Goal: Information Seeking & Learning: Find specific fact

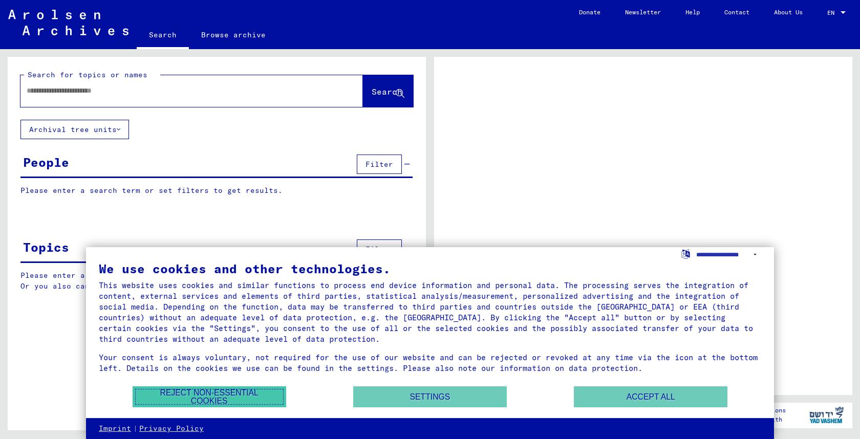
click at [239, 391] on button "Reject non-essential cookies" at bounding box center [210, 396] width 154 height 21
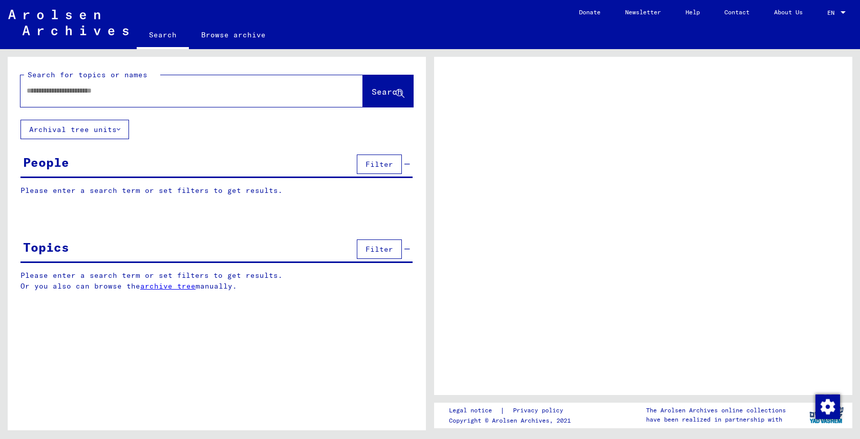
click at [79, 92] on input "text" at bounding box center [183, 90] width 312 height 11
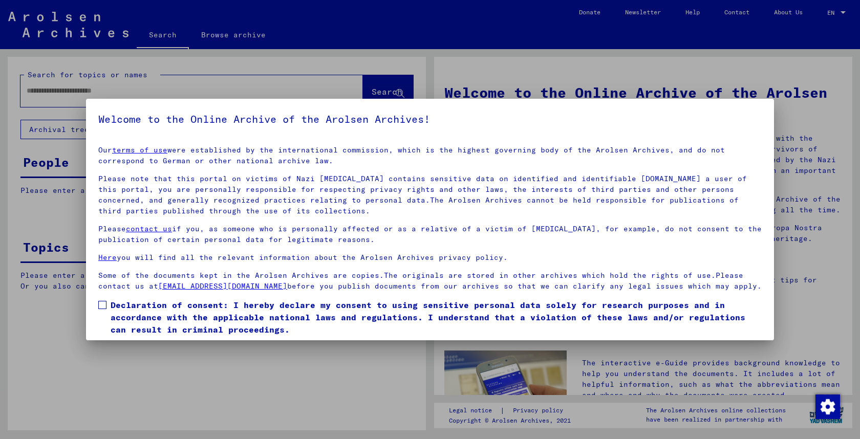
click at [619, 362] on div at bounding box center [430, 219] width 860 height 439
click at [106, 299] on label "Declaration of consent: I hereby declare my consent to using sensitive personal…" at bounding box center [429, 317] width 663 height 37
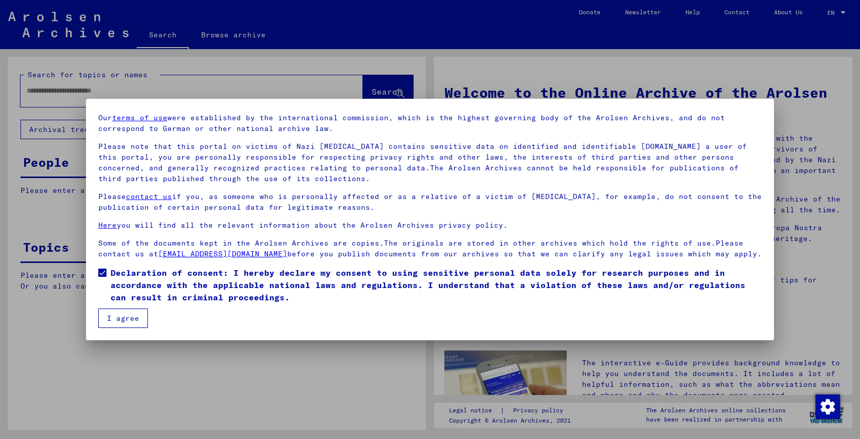
click at [135, 316] on button "I agree" at bounding box center [123, 318] width 50 height 19
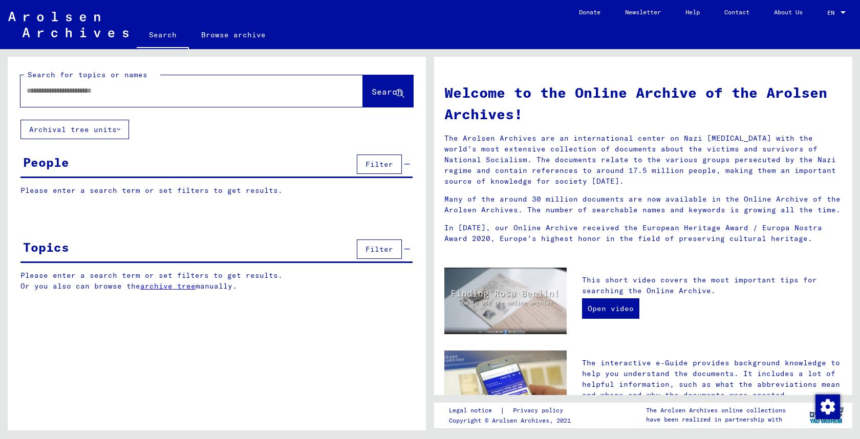
click at [70, 97] on div at bounding box center [176, 90] width 312 height 23
click at [66, 92] on input "text" at bounding box center [179, 90] width 305 height 11
type input "*"
type input "**********"
click at [367, 83] on button "Search" at bounding box center [388, 91] width 50 height 32
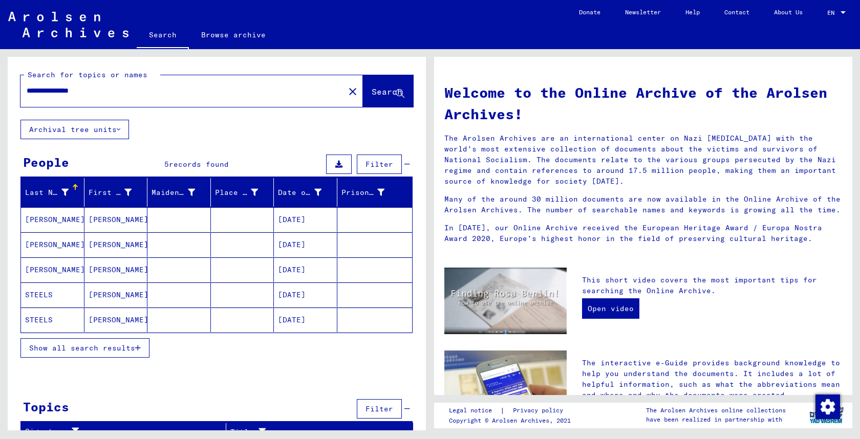
click at [47, 220] on mat-cell "[PERSON_NAME]" at bounding box center [52, 219] width 63 height 25
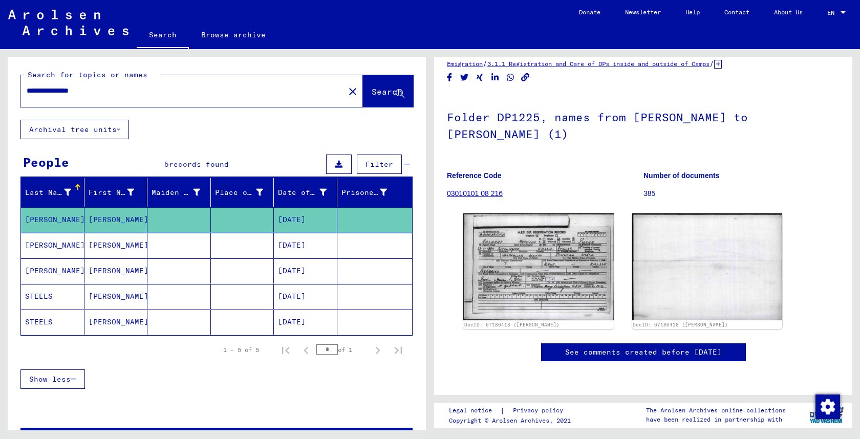
scroll to position [28, 0]
click at [597, 348] on link "See comments created before [DATE]" at bounding box center [643, 352] width 157 height 11
click at [475, 189] on link "03010101 08 216" at bounding box center [475, 193] width 56 height 8
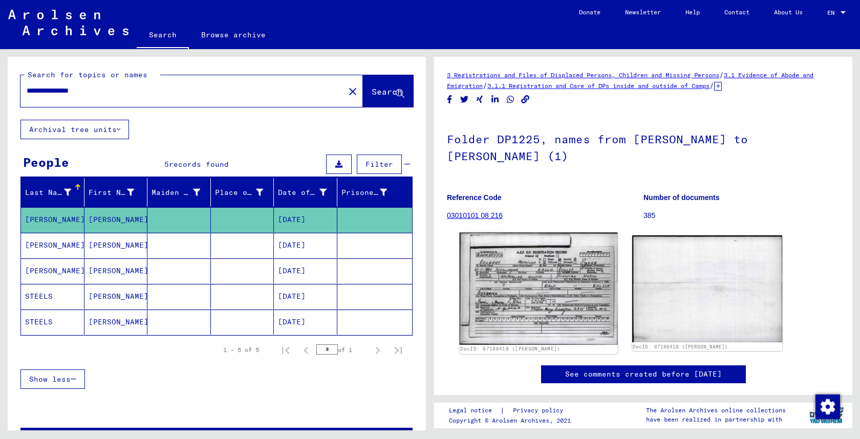
click at [515, 268] on img at bounding box center [538, 289] width 158 height 112
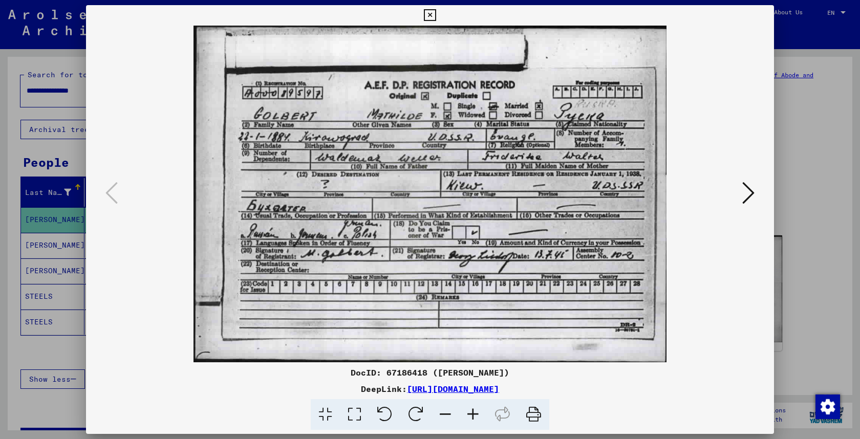
click at [535, 411] on icon at bounding box center [533, 414] width 31 height 31
click at [743, 190] on icon at bounding box center [748, 193] width 12 height 25
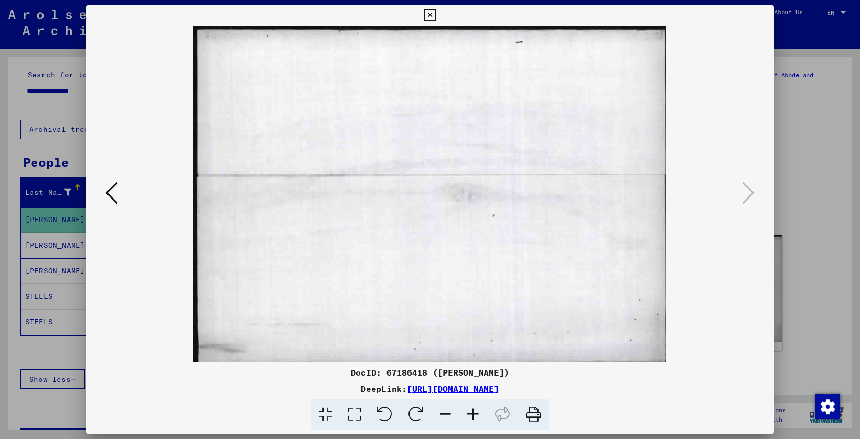
click at [116, 201] on icon at bounding box center [111, 193] width 12 height 25
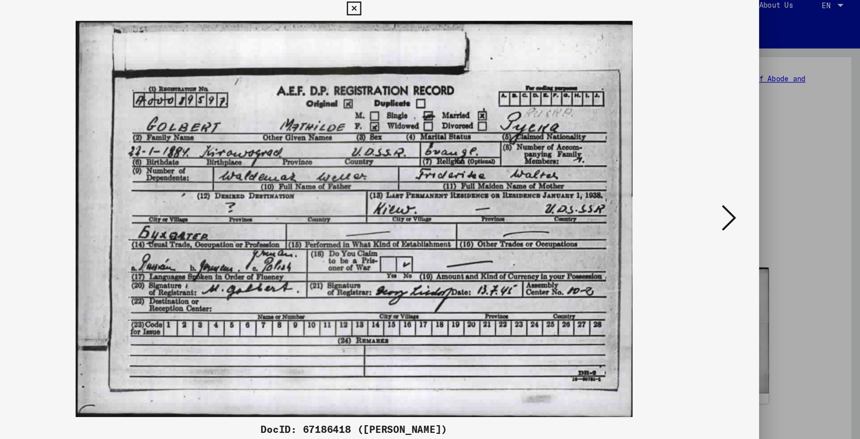
click at [426, 14] on icon at bounding box center [430, 15] width 12 height 12
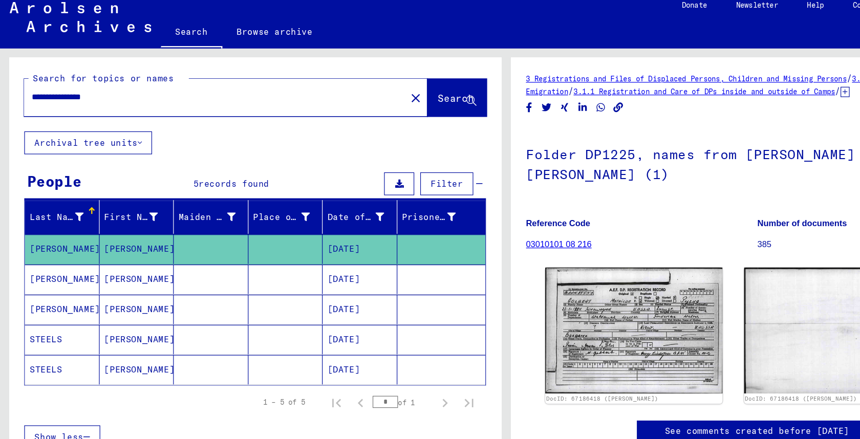
click at [95, 245] on mat-cell "[PERSON_NAME]" at bounding box center [115, 245] width 63 height 25
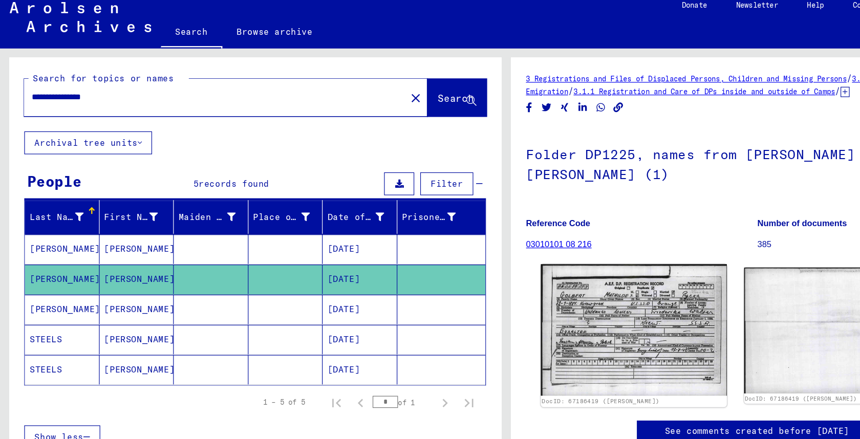
click at [539, 268] on img at bounding box center [538, 289] width 158 height 112
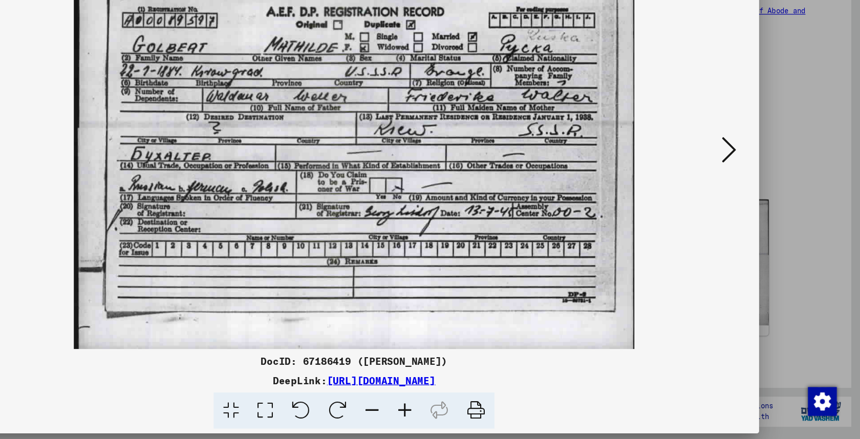
click at [747, 199] on icon at bounding box center [748, 193] width 12 height 25
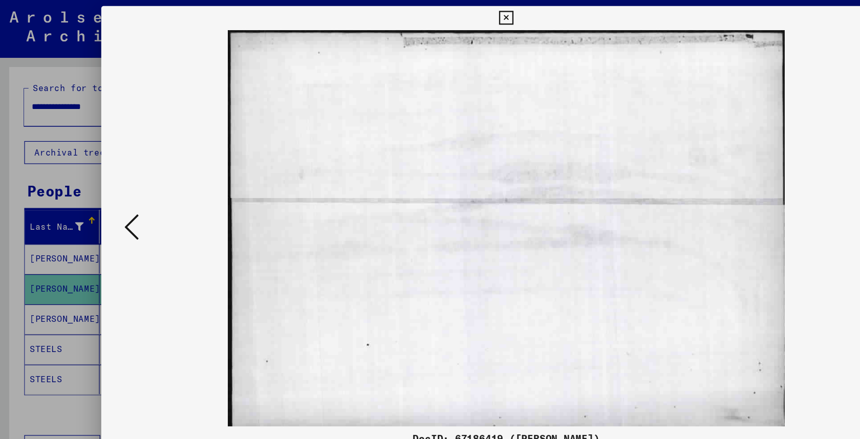
click at [111, 195] on icon at bounding box center [111, 193] width 12 height 25
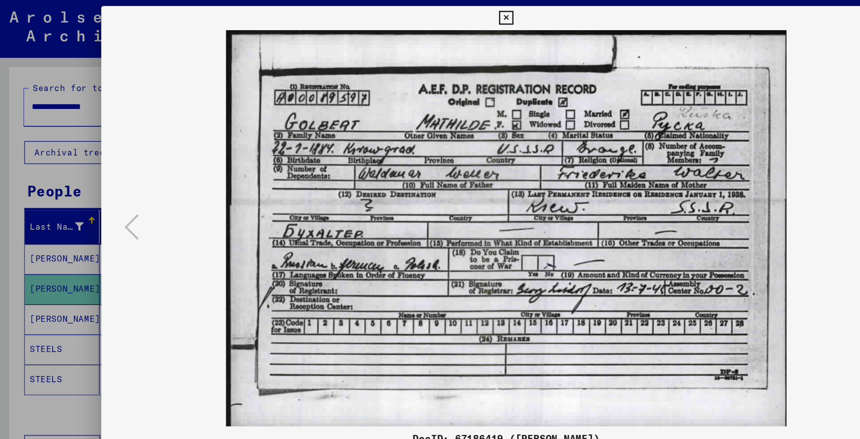
click at [432, 13] on icon at bounding box center [430, 15] width 12 height 12
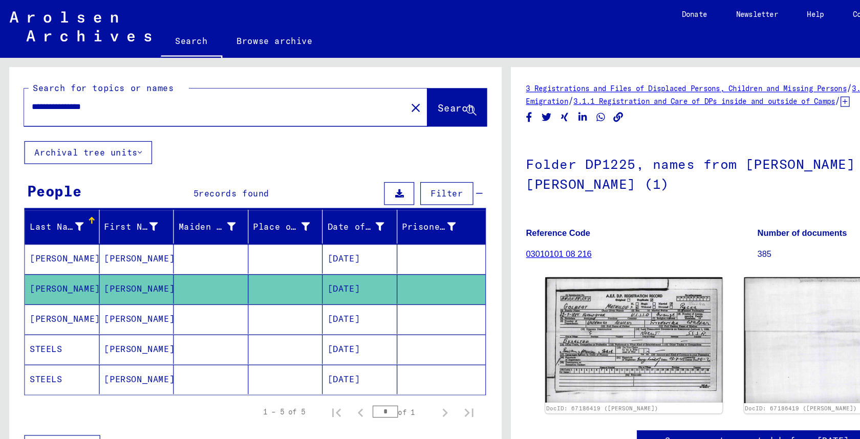
click at [103, 276] on mat-cell "[PERSON_NAME]" at bounding box center [115, 270] width 63 height 25
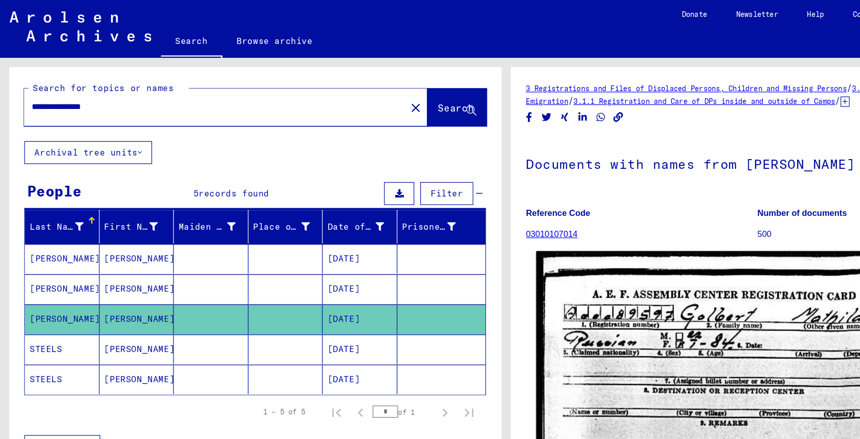
click at [567, 283] on img at bounding box center [616, 320] width 323 height 215
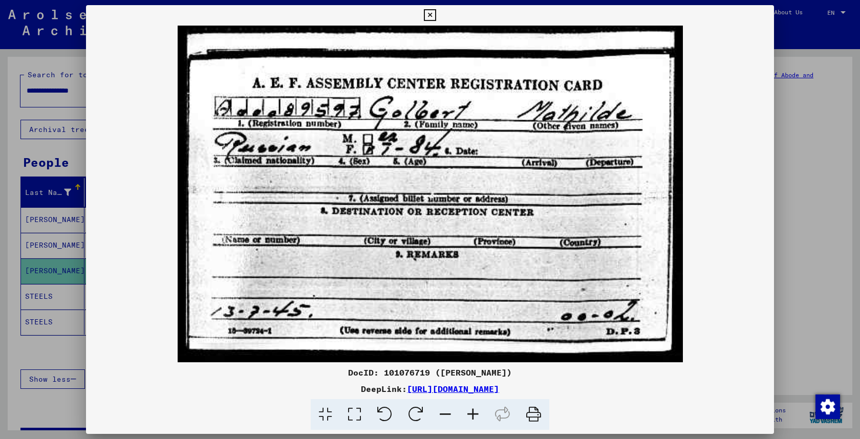
click at [427, 11] on icon at bounding box center [430, 15] width 12 height 12
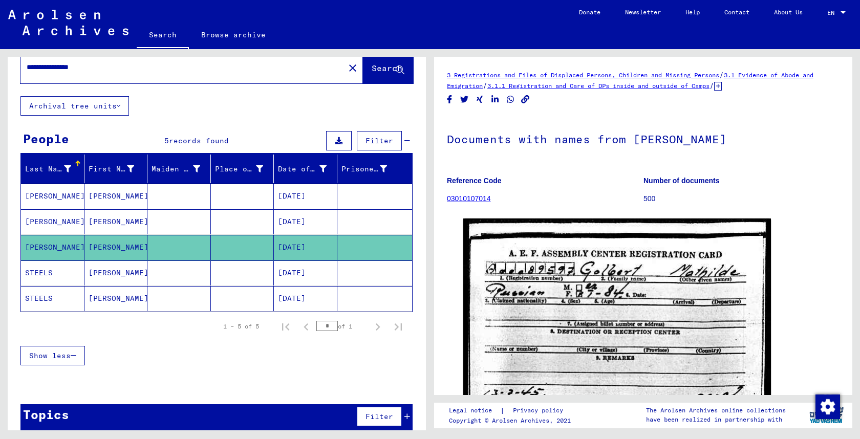
scroll to position [21, 0]
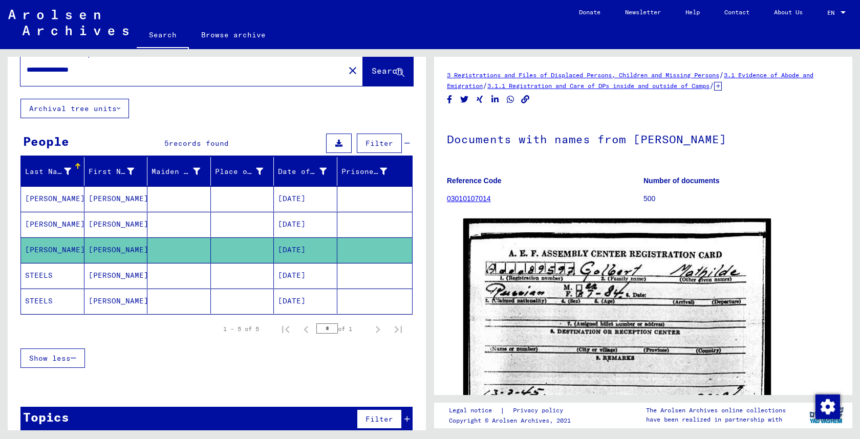
click at [93, 198] on mat-cell "[PERSON_NAME]" at bounding box center [115, 198] width 63 height 25
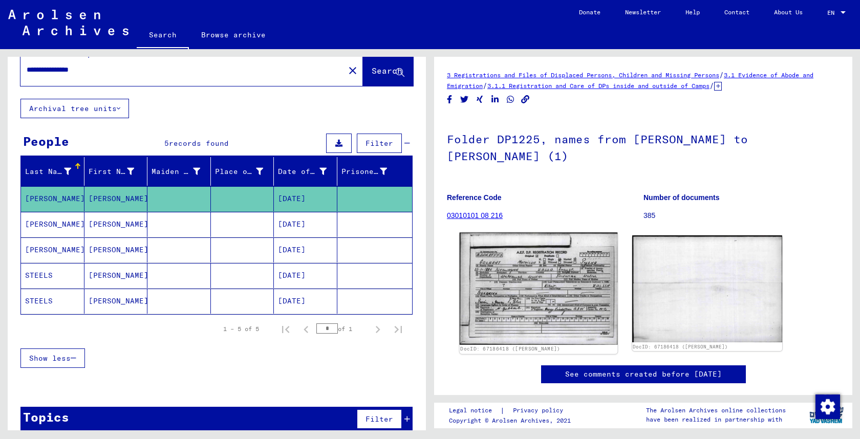
click at [516, 265] on img at bounding box center [538, 289] width 158 height 112
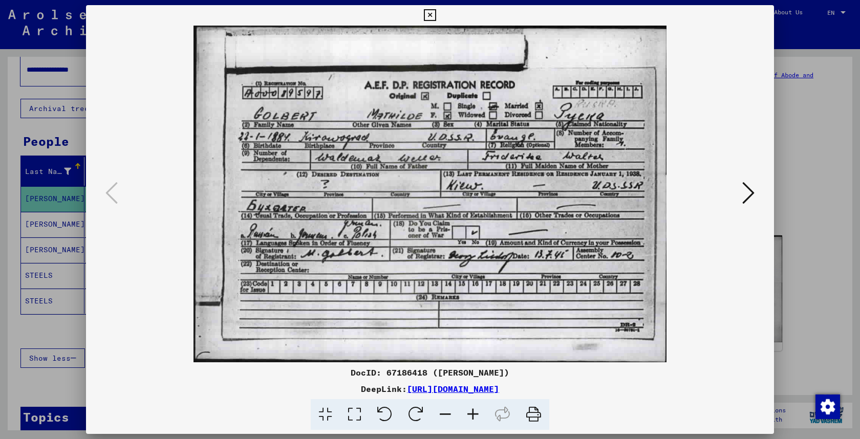
click at [422, 15] on button at bounding box center [430, 15] width 18 height 20
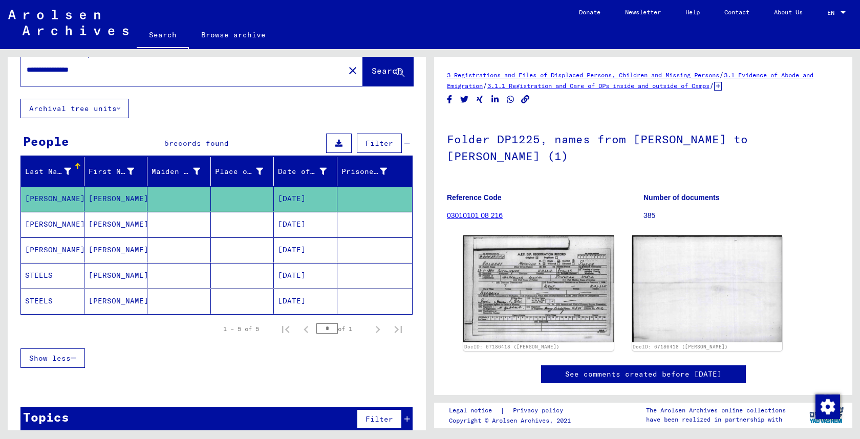
click at [130, 279] on mat-cell "[PERSON_NAME]" at bounding box center [115, 275] width 63 height 25
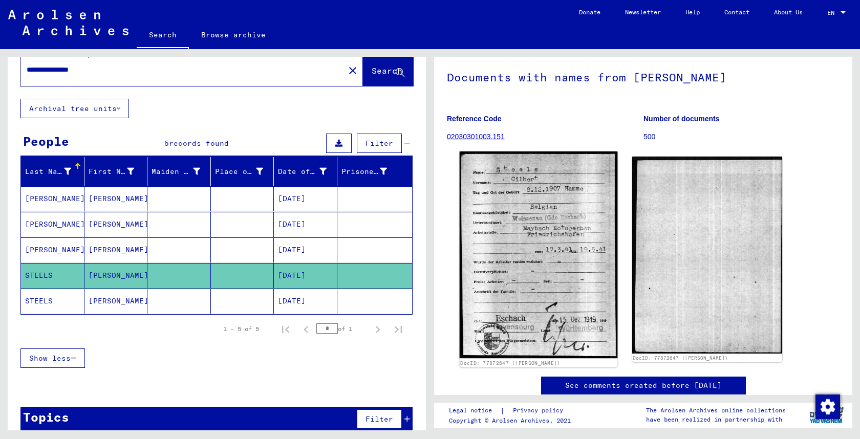
scroll to position [140, 0]
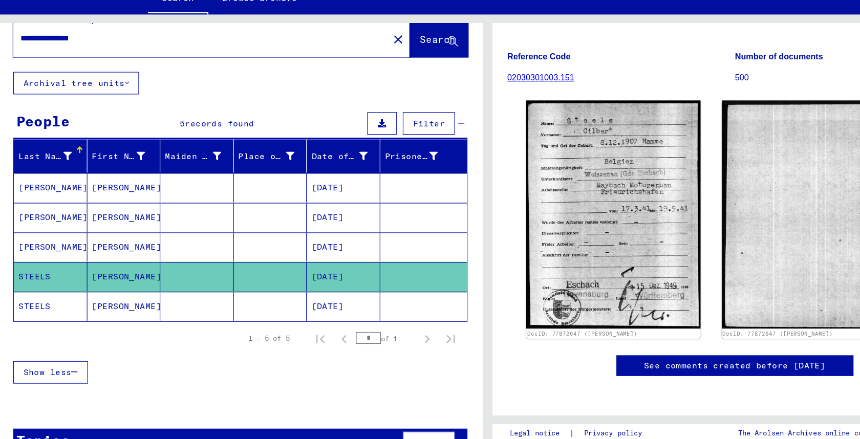
click at [294, 301] on mat-cell "[DATE]" at bounding box center [305, 301] width 63 height 25
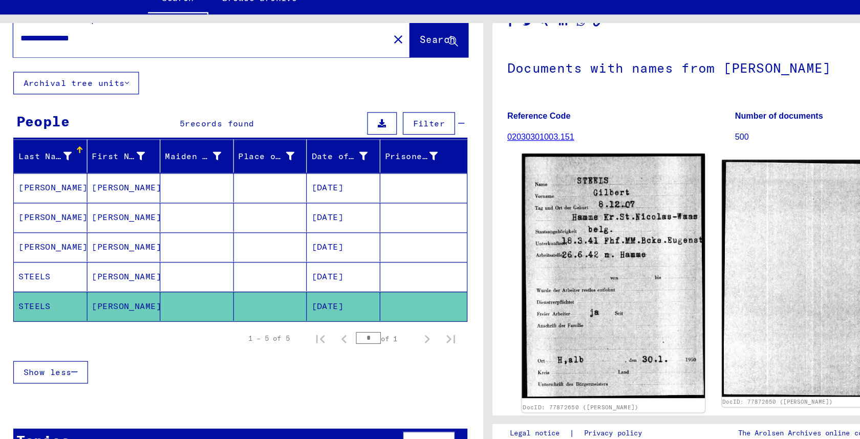
scroll to position [56, 0]
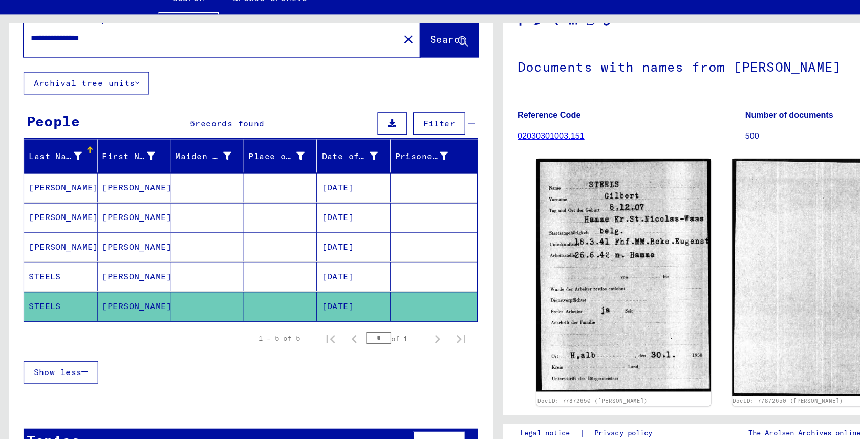
click at [99, 204] on mat-cell "[PERSON_NAME]" at bounding box center [115, 198] width 63 height 25
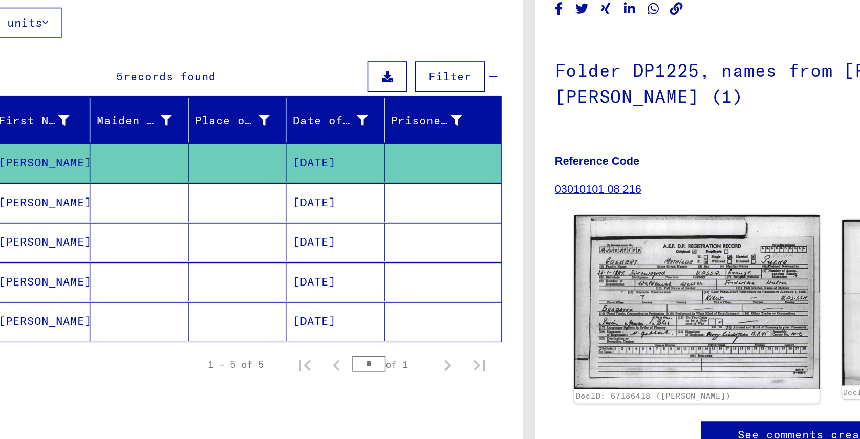
click at [507, 270] on img at bounding box center [538, 289] width 158 height 112
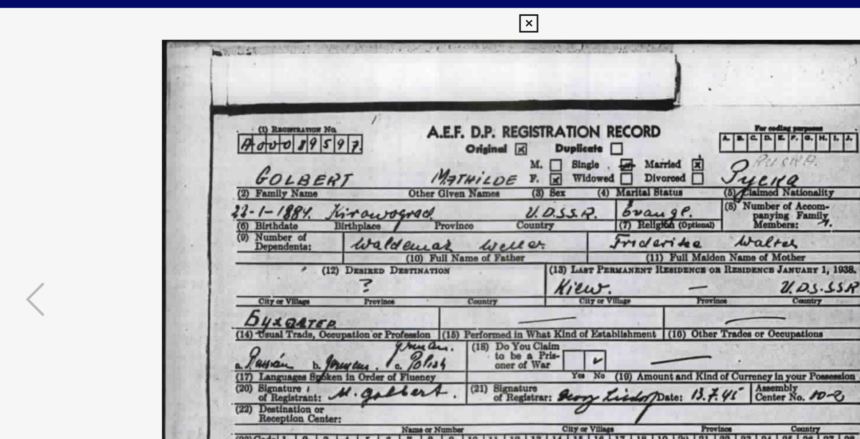
click at [432, 11] on icon at bounding box center [430, 15] width 12 height 12
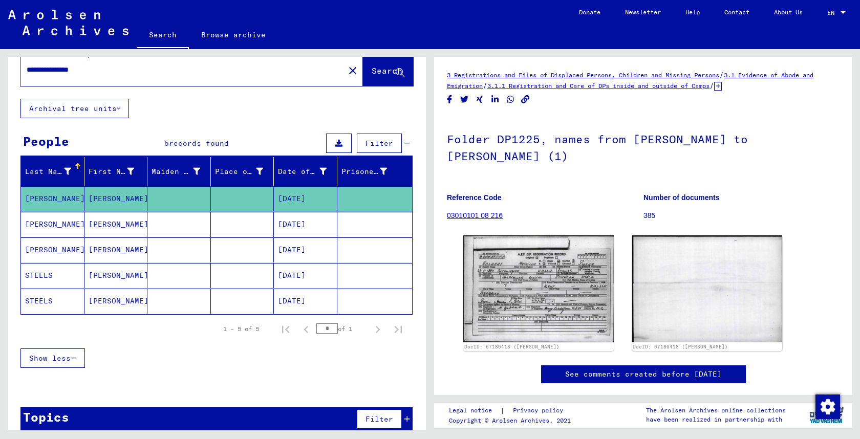
click at [338, 144] on icon at bounding box center [338, 143] width 7 height 7
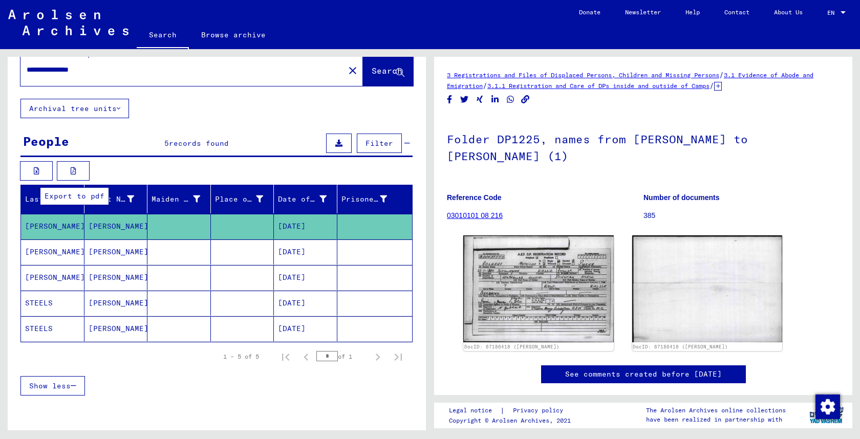
click at [63, 173] on button at bounding box center [73, 170] width 33 height 19
click at [124, 280] on mat-cell "[PERSON_NAME]" at bounding box center [115, 277] width 63 height 25
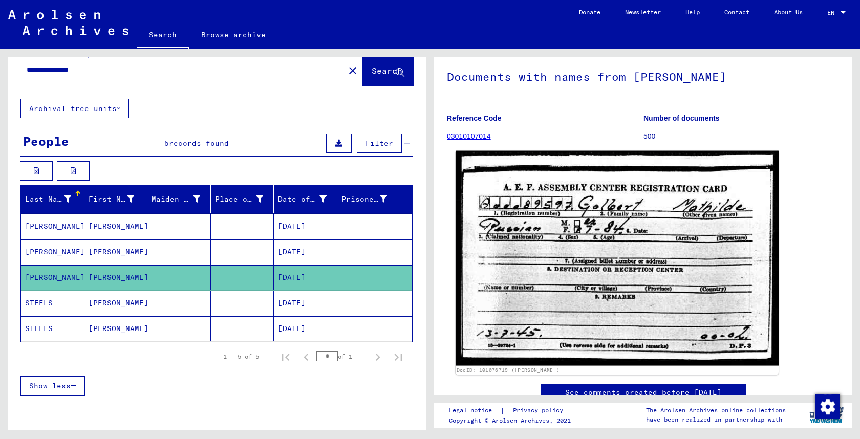
scroll to position [62, 0]
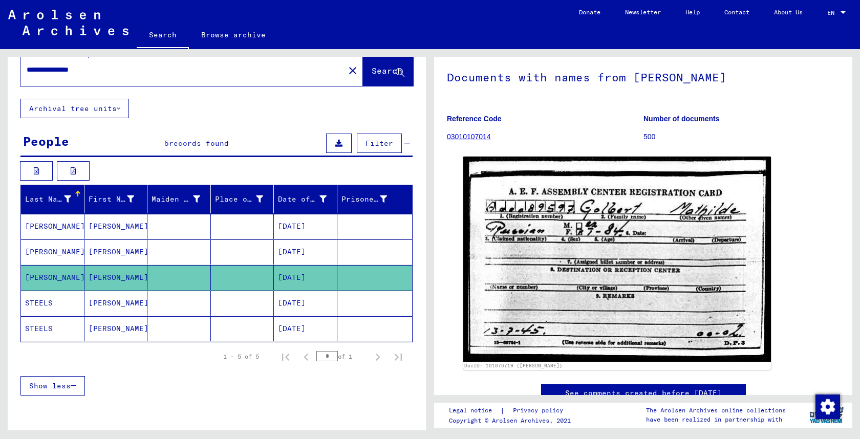
click at [212, 251] on mat-cell at bounding box center [242, 251] width 63 height 25
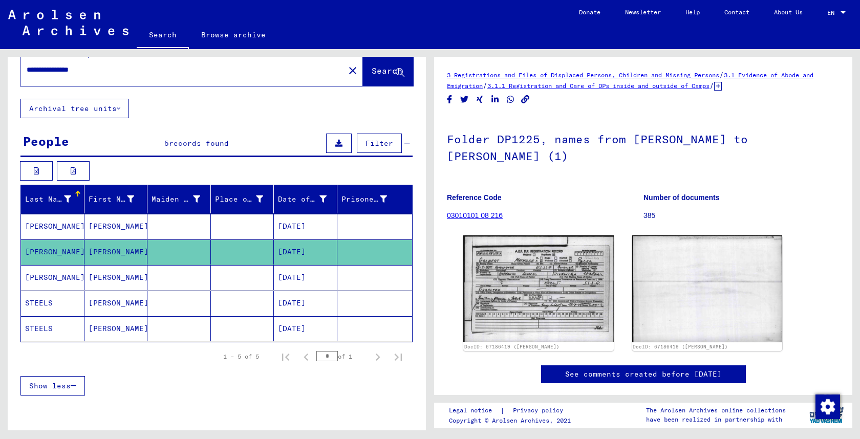
click at [212, 279] on mat-cell at bounding box center [242, 277] width 63 height 25
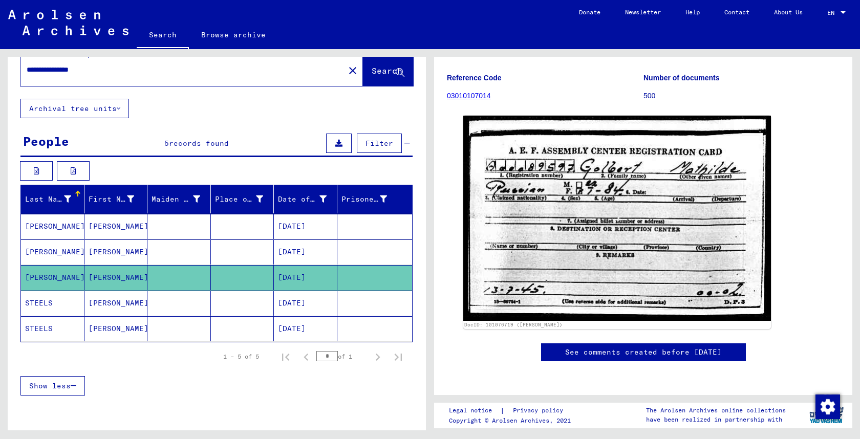
scroll to position [206, 0]
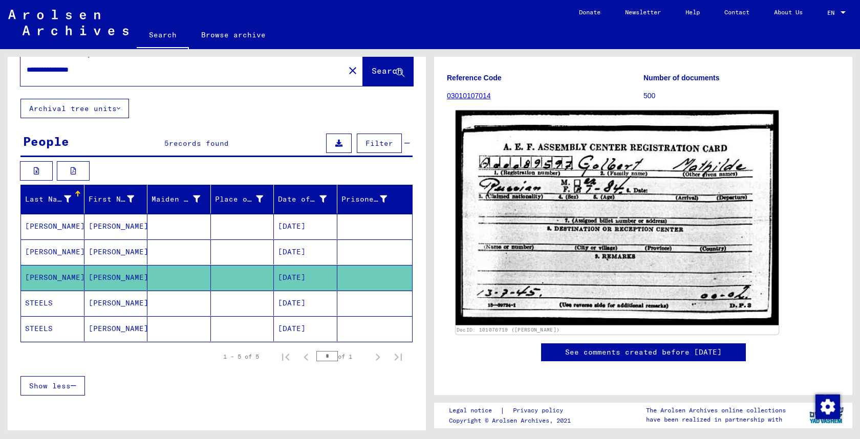
click at [506, 164] on img at bounding box center [616, 218] width 323 height 215
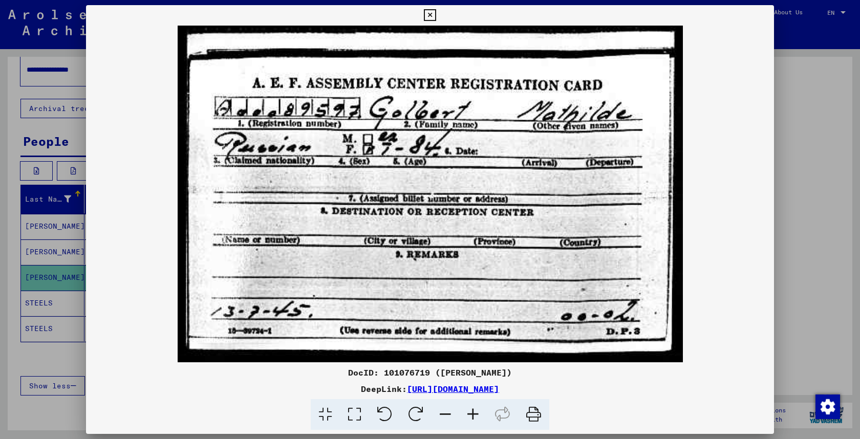
click at [445, 388] on link "[URL][DOMAIN_NAME]" at bounding box center [453, 389] width 92 height 10
